Goal: Task Accomplishment & Management: Use online tool/utility

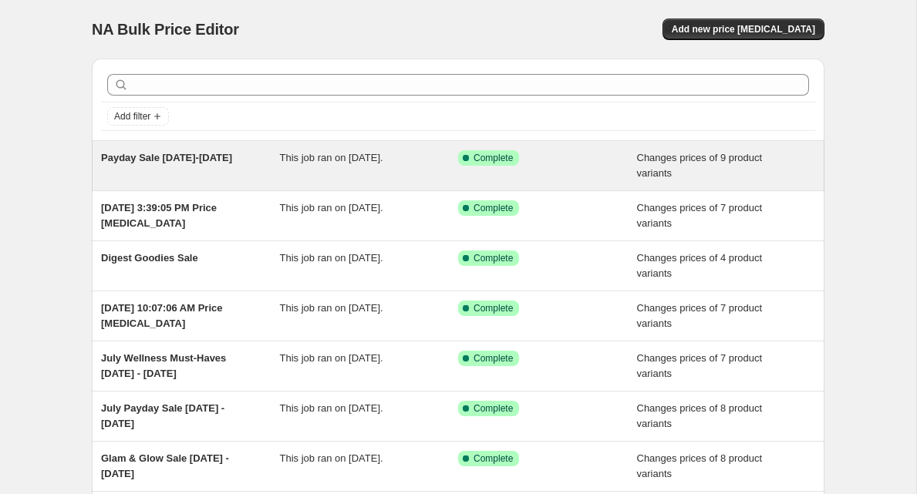
click at [192, 165] on div "Payday Sale [DATE]-[DATE]" at bounding box center [190, 165] width 179 height 31
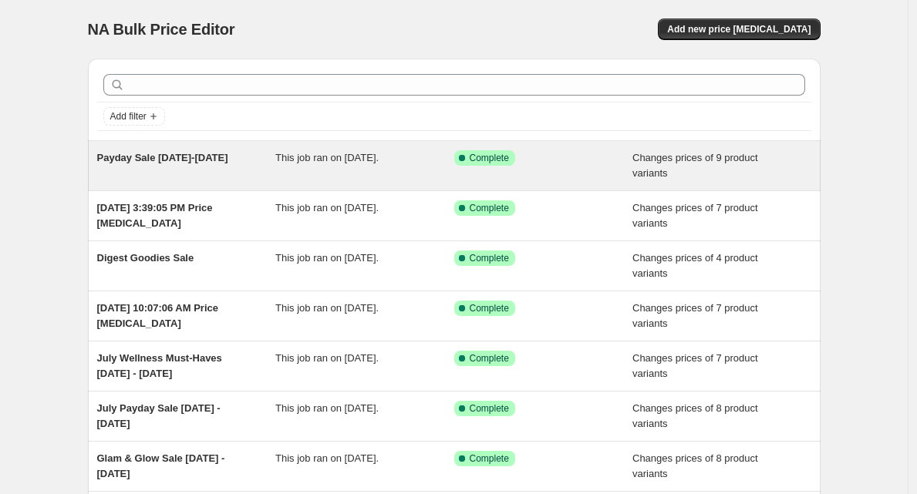
click at [631, 163] on div "Success Complete Complete" at bounding box center [543, 165] width 179 height 31
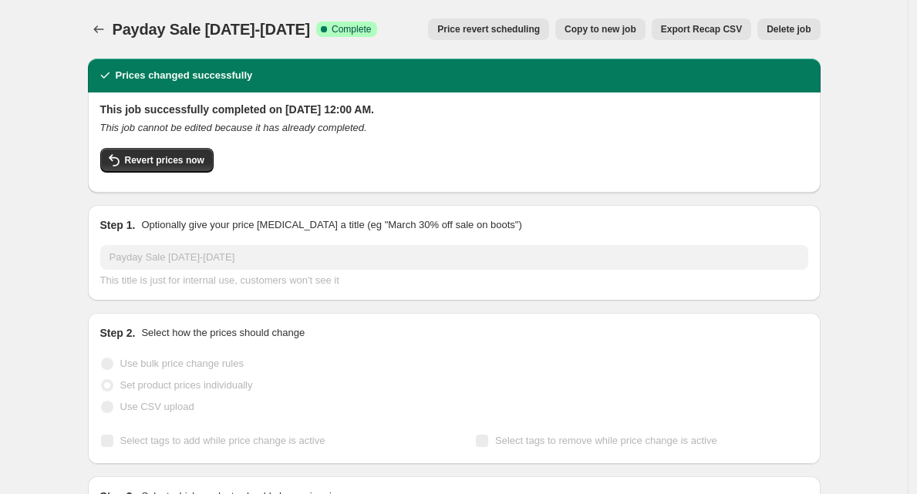
click at [594, 27] on span "Copy to new job" at bounding box center [600, 29] width 72 height 12
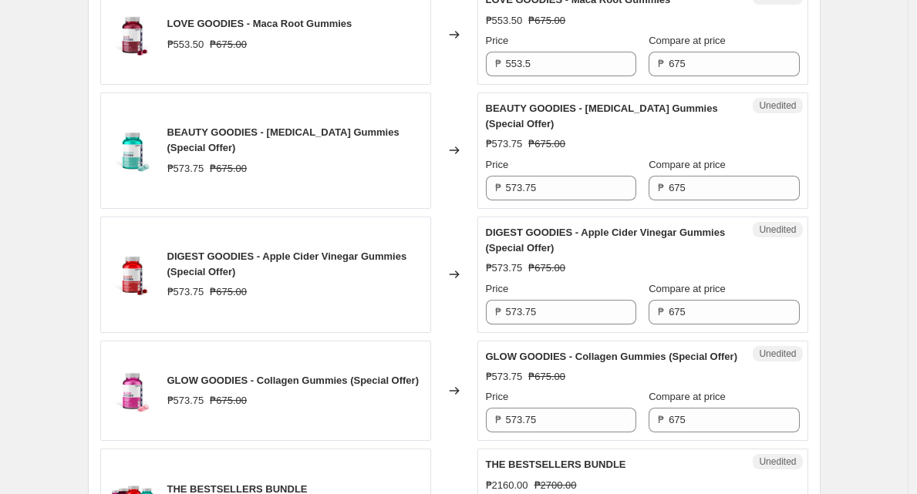
scroll to position [1620, 0]
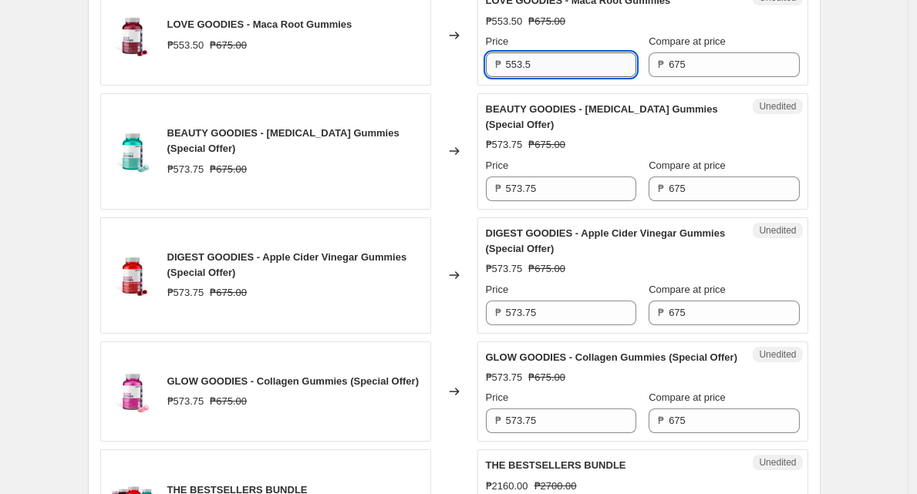
click at [545, 77] on input "553.5" at bounding box center [571, 64] width 130 height 25
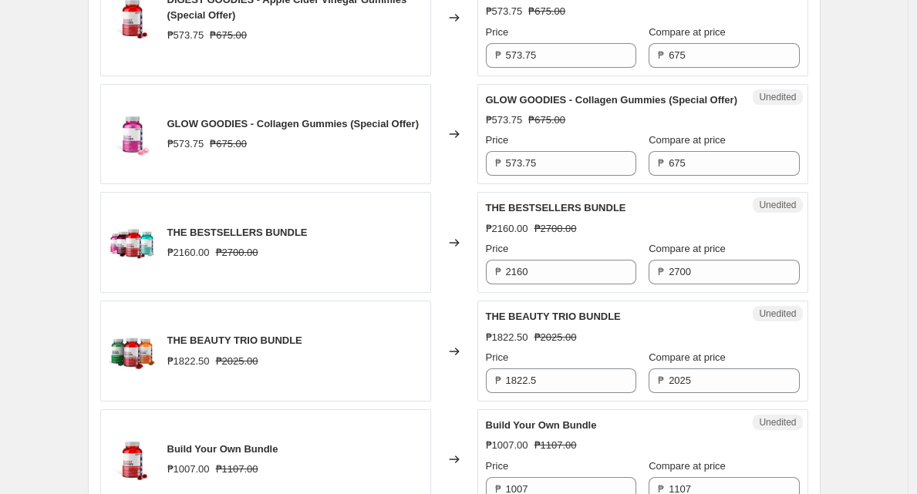
scroll to position [1894, 0]
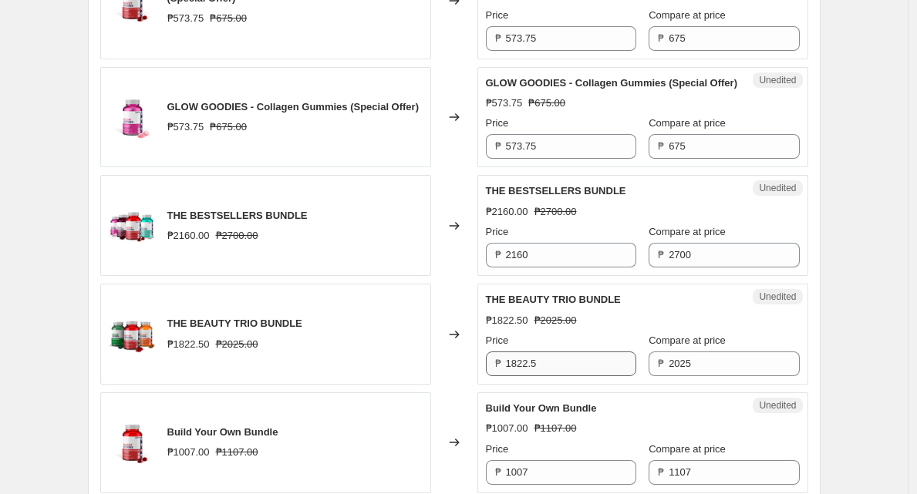
type input "594"
click at [592, 376] on input "1822.5" at bounding box center [571, 364] width 130 height 25
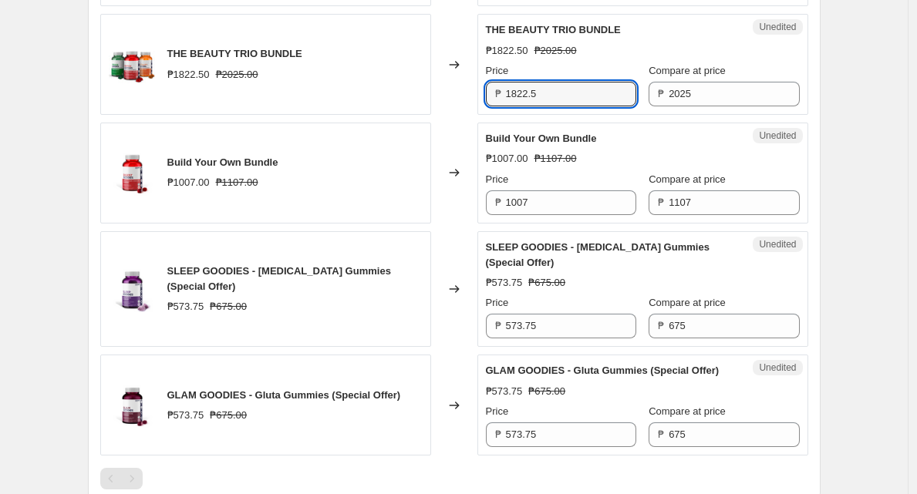
scroll to position [2364, 0]
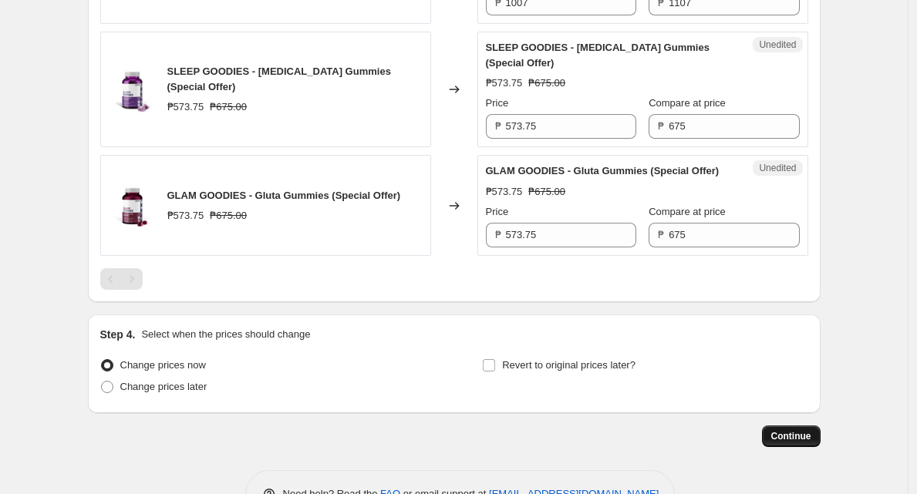
click at [802, 447] on button "Continue" at bounding box center [791, 437] width 59 height 22
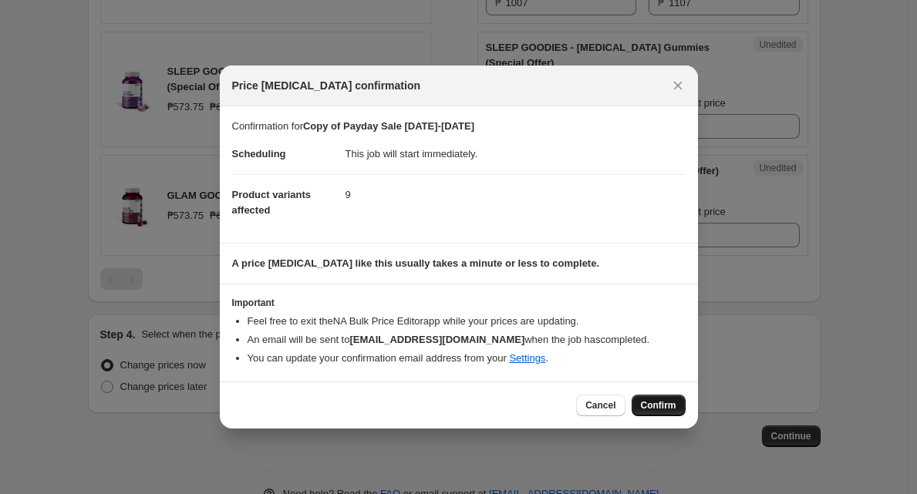
click at [655, 402] on span "Confirm" at bounding box center [658, 405] width 35 height 12
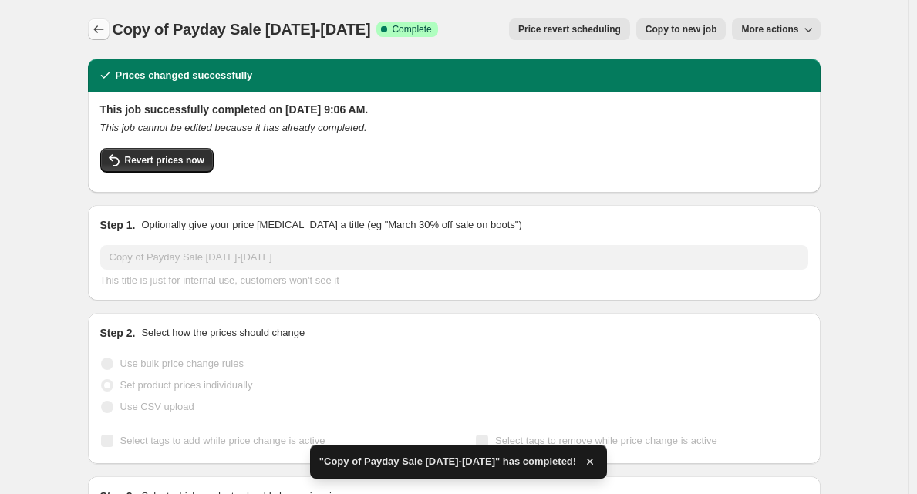
click at [109, 23] on button "Price change jobs" at bounding box center [99, 30] width 22 height 22
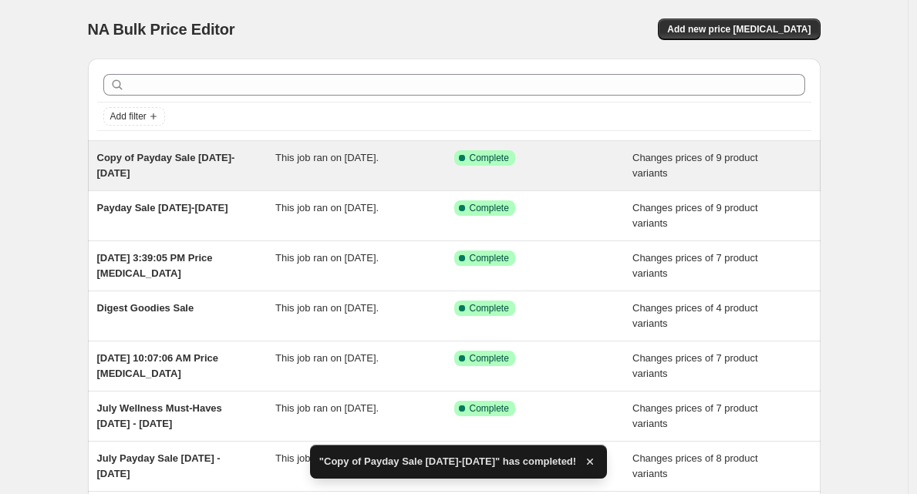
click at [625, 169] on div "Success Complete Complete" at bounding box center [543, 165] width 179 height 31
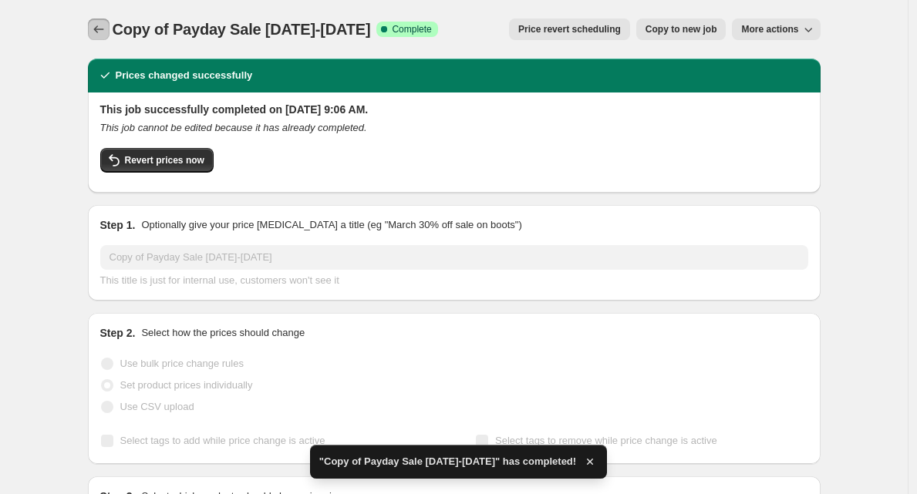
click at [97, 33] on icon "Price change jobs" at bounding box center [98, 29] width 15 height 15
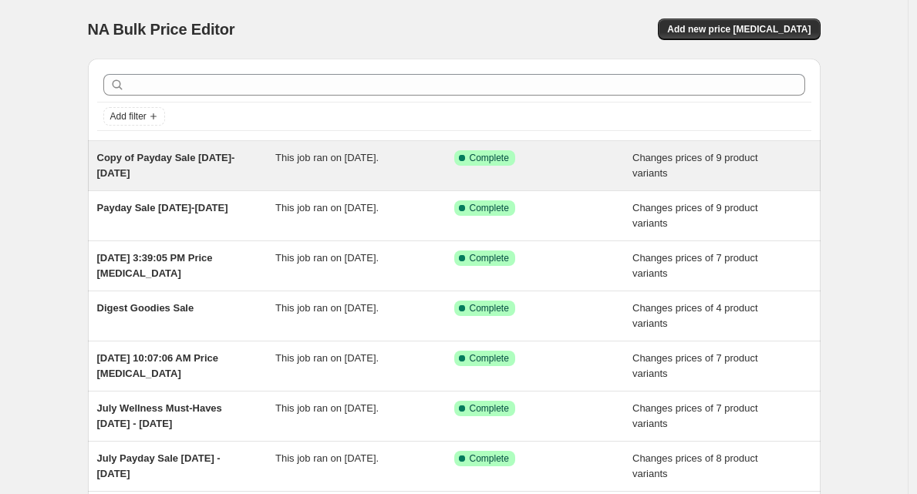
click at [262, 167] on div "Copy of Payday Sale August 14-20" at bounding box center [186, 165] width 179 height 31
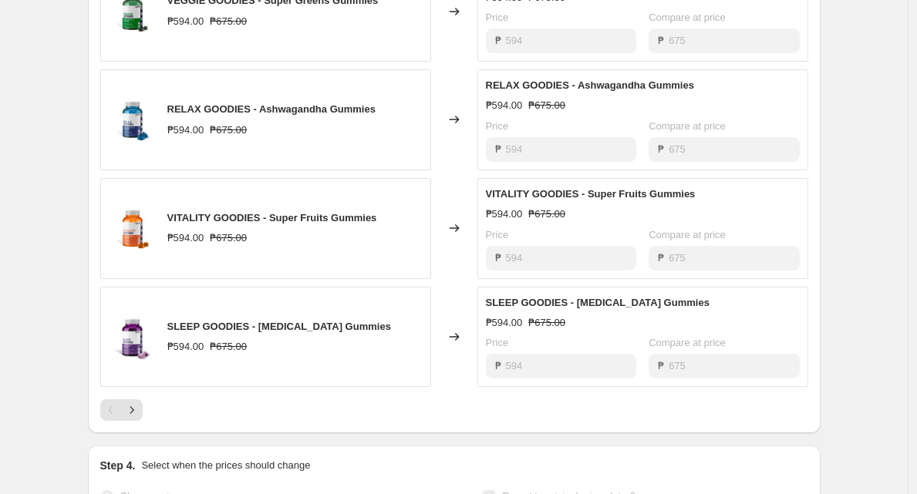
scroll to position [957, 0]
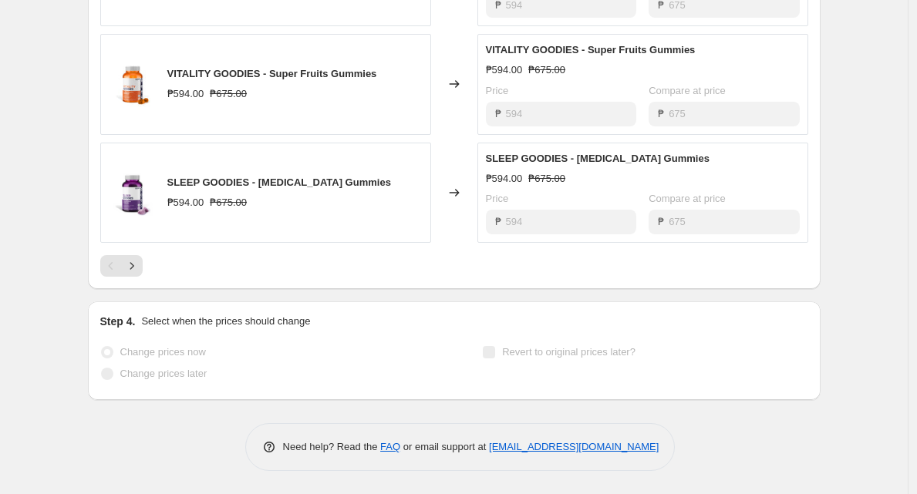
click at [543, 346] on span "Revert to original prices later?" at bounding box center [568, 352] width 133 height 12
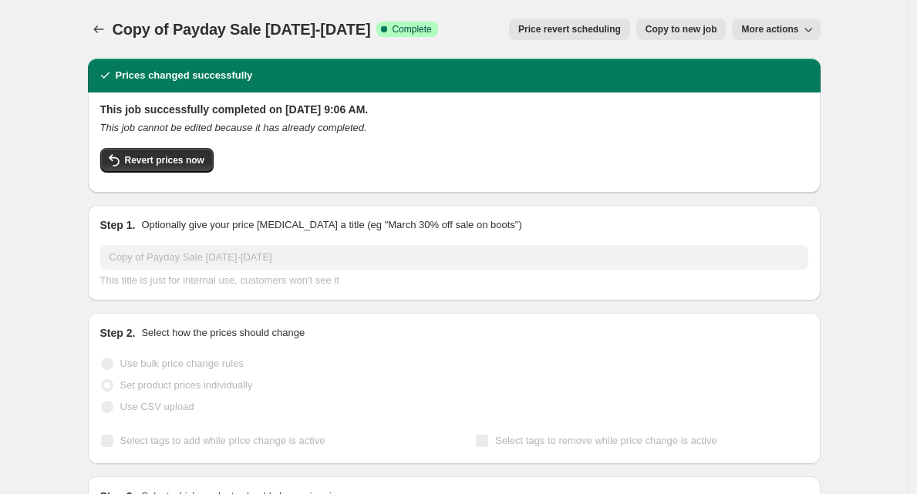
click at [804, 153] on div "Revert prices now" at bounding box center [454, 164] width 708 height 32
click at [798, 35] on span "More actions" at bounding box center [769, 29] width 57 height 12
click at [93, 25] on button "Price change jobs" at bounding box center [99, 30] width 22 height 22
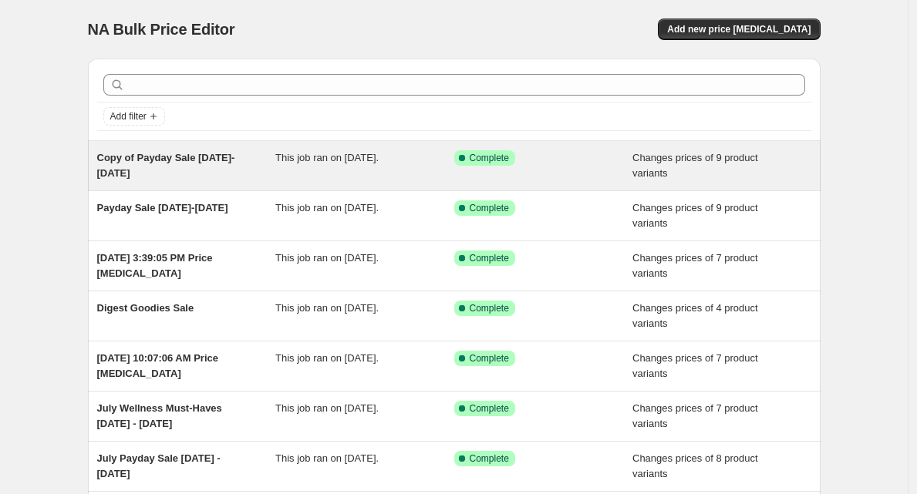
click at [666, 148] on div "Copy of Payday Sale August 14-20 This job ran on August 21, 2025. Success Compl…" at bounding box center [454, 165] width 732 height 49
